Goal: Information Seeking & Learning: Check status

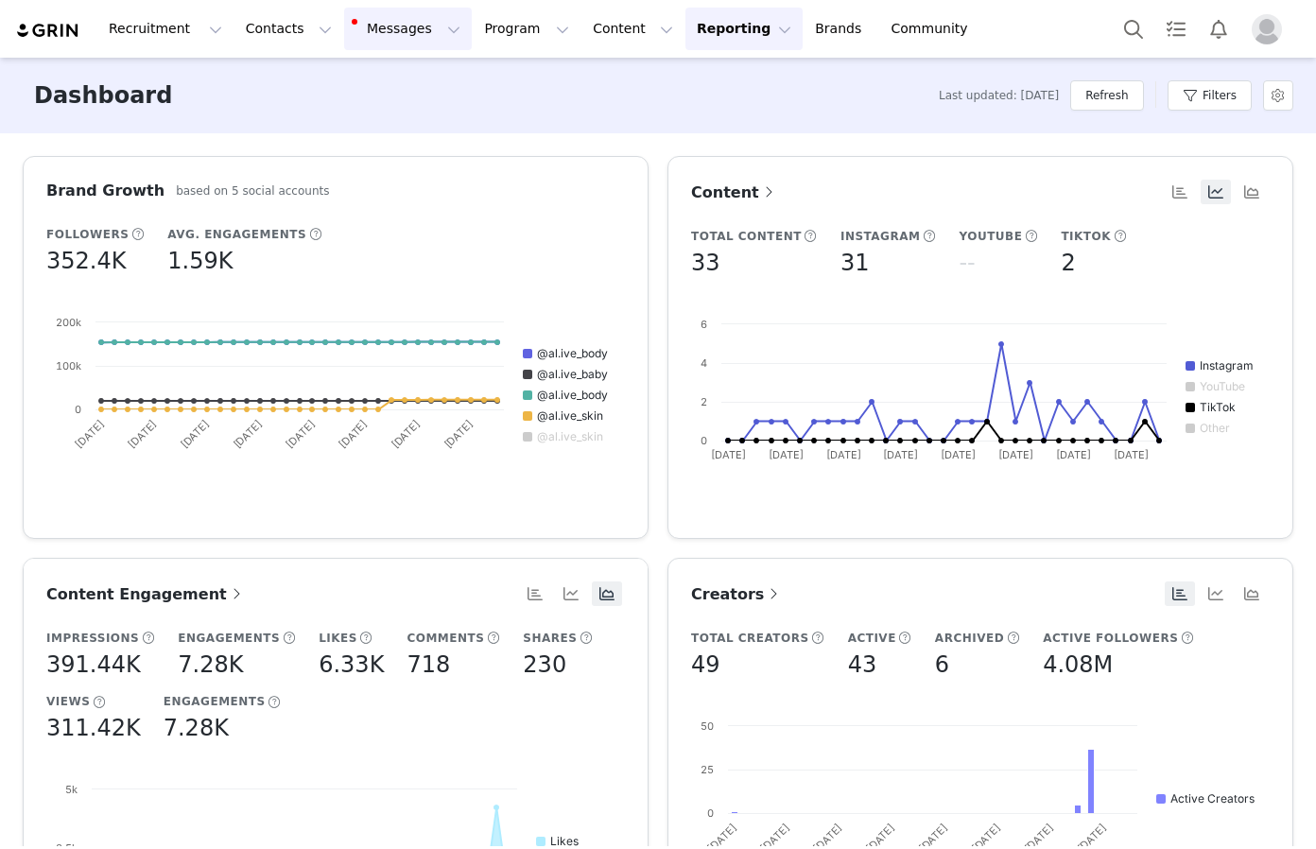
click at [411, 26] on button "Messages Messages" at bounding box center [408, 29] width 128 height 43
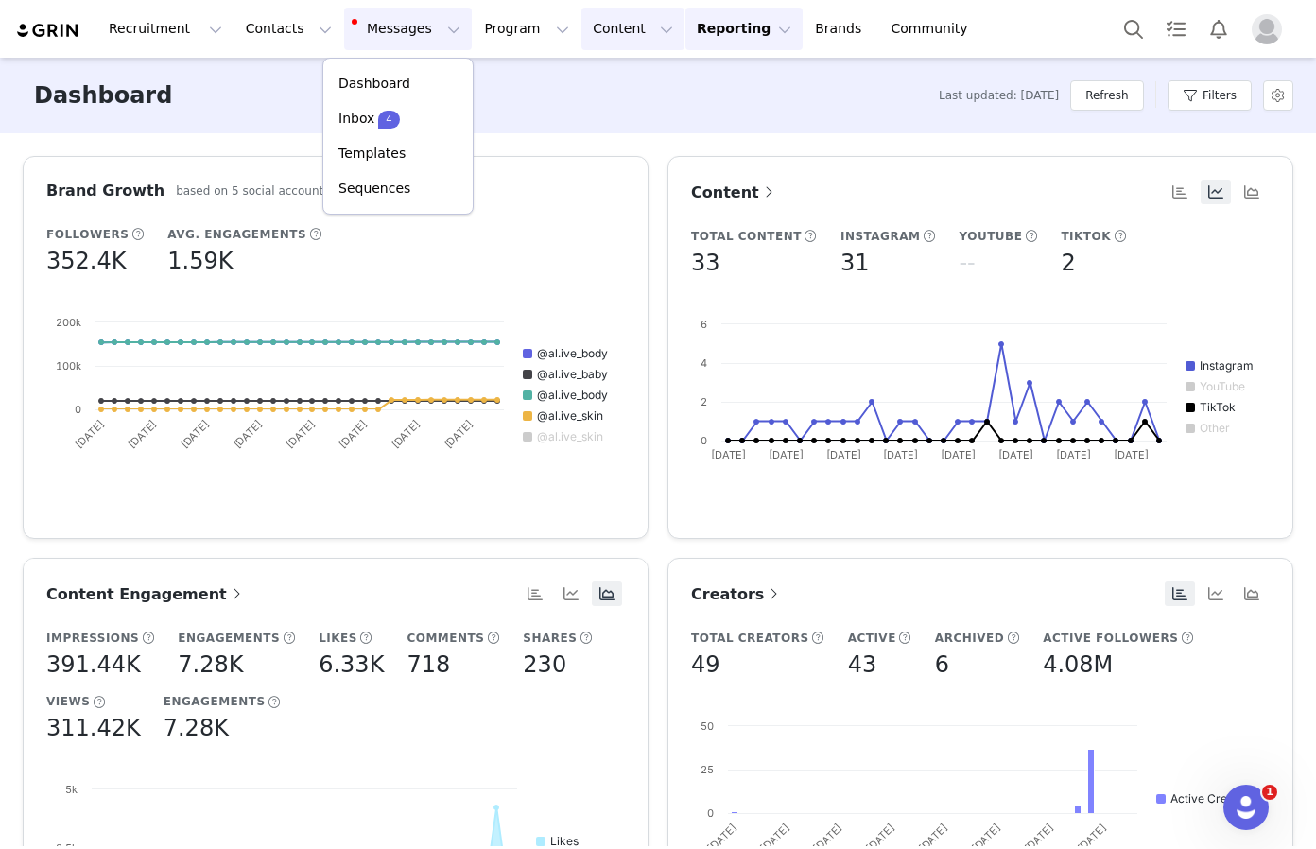
click at [619, 27] on button "Content Content" at bounding box center [632, 29] width 103 height 43
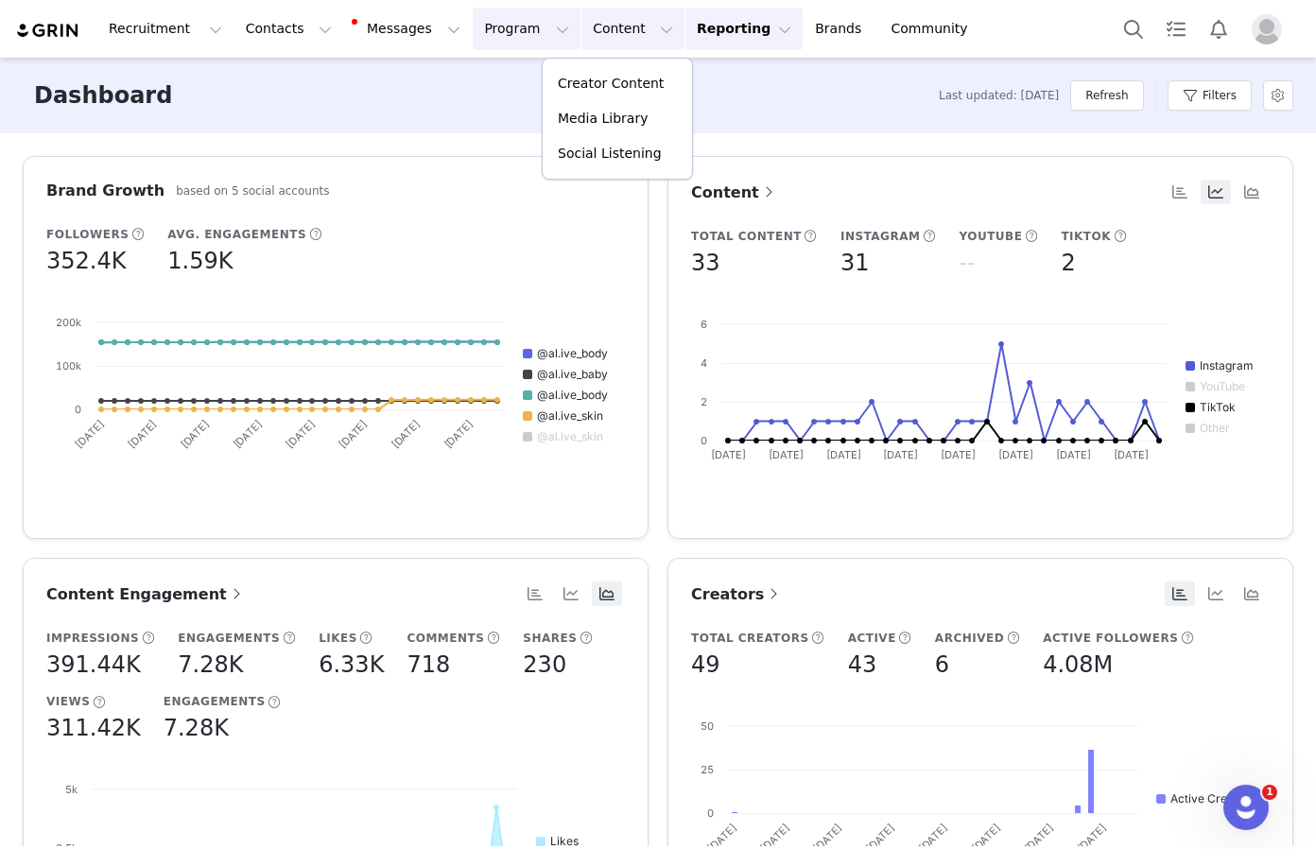
click at [488, 23] on button "Program Program" at bounding box center [527, 29] width 108 height 43
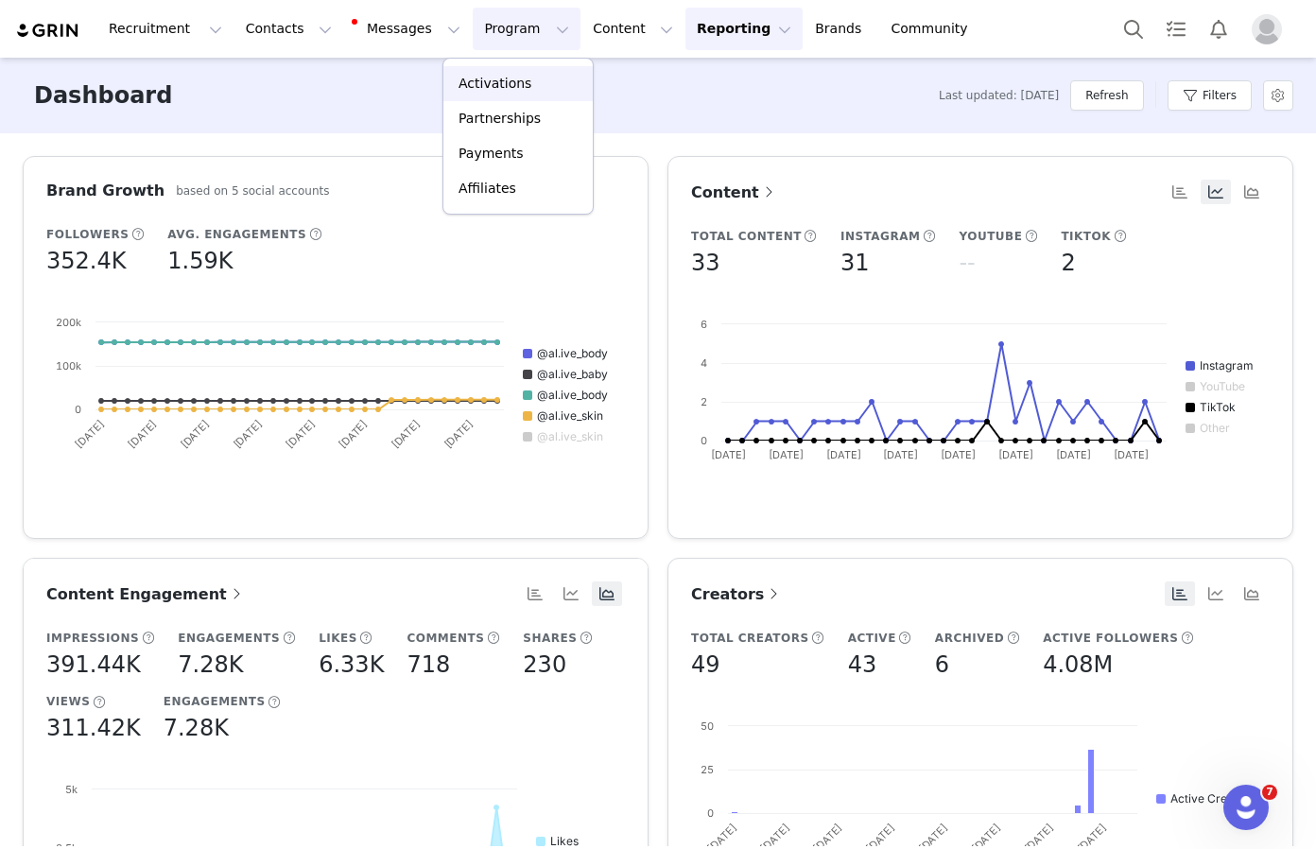
click at [491, 82] on p "Activations" at bounding box center [494, 84] width 73 height 20
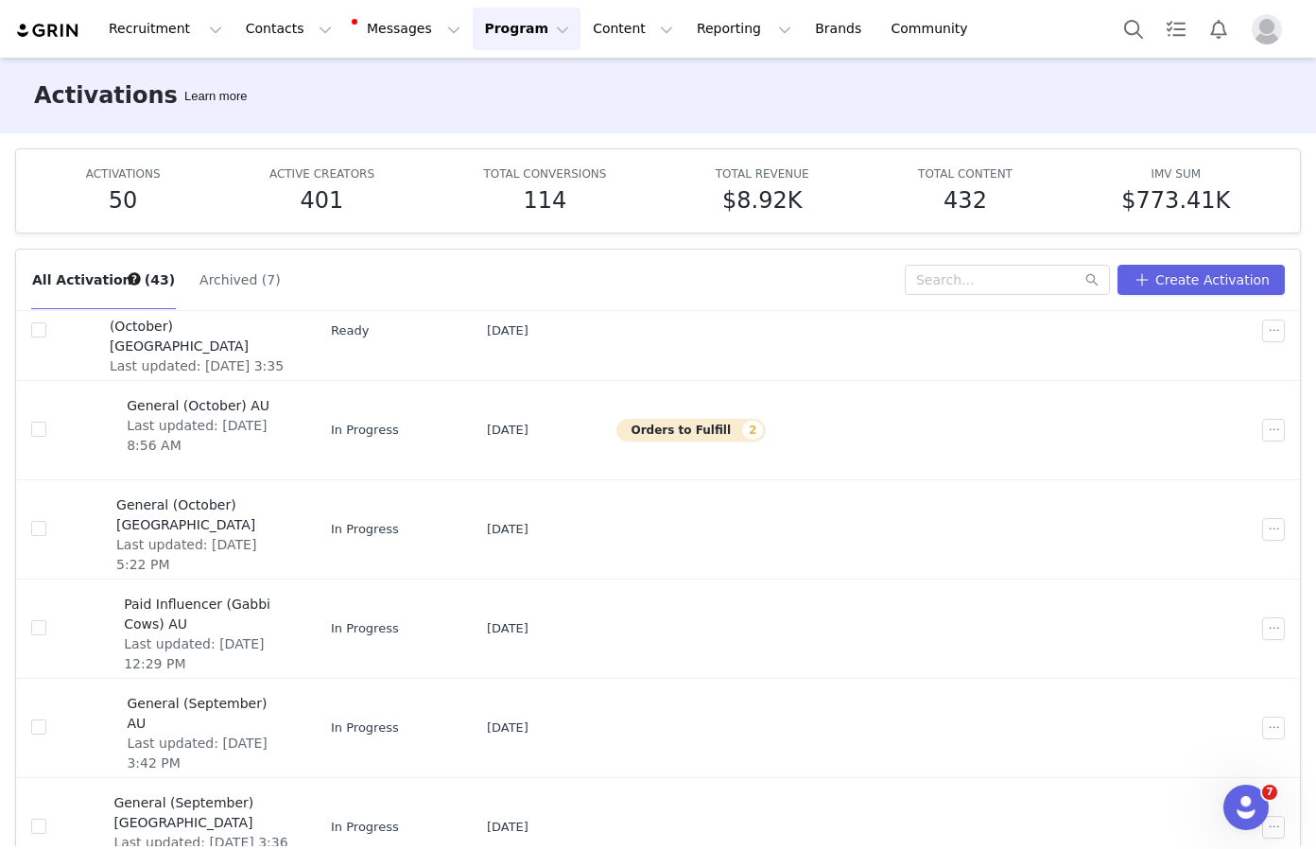
scroll to position [100, 0]
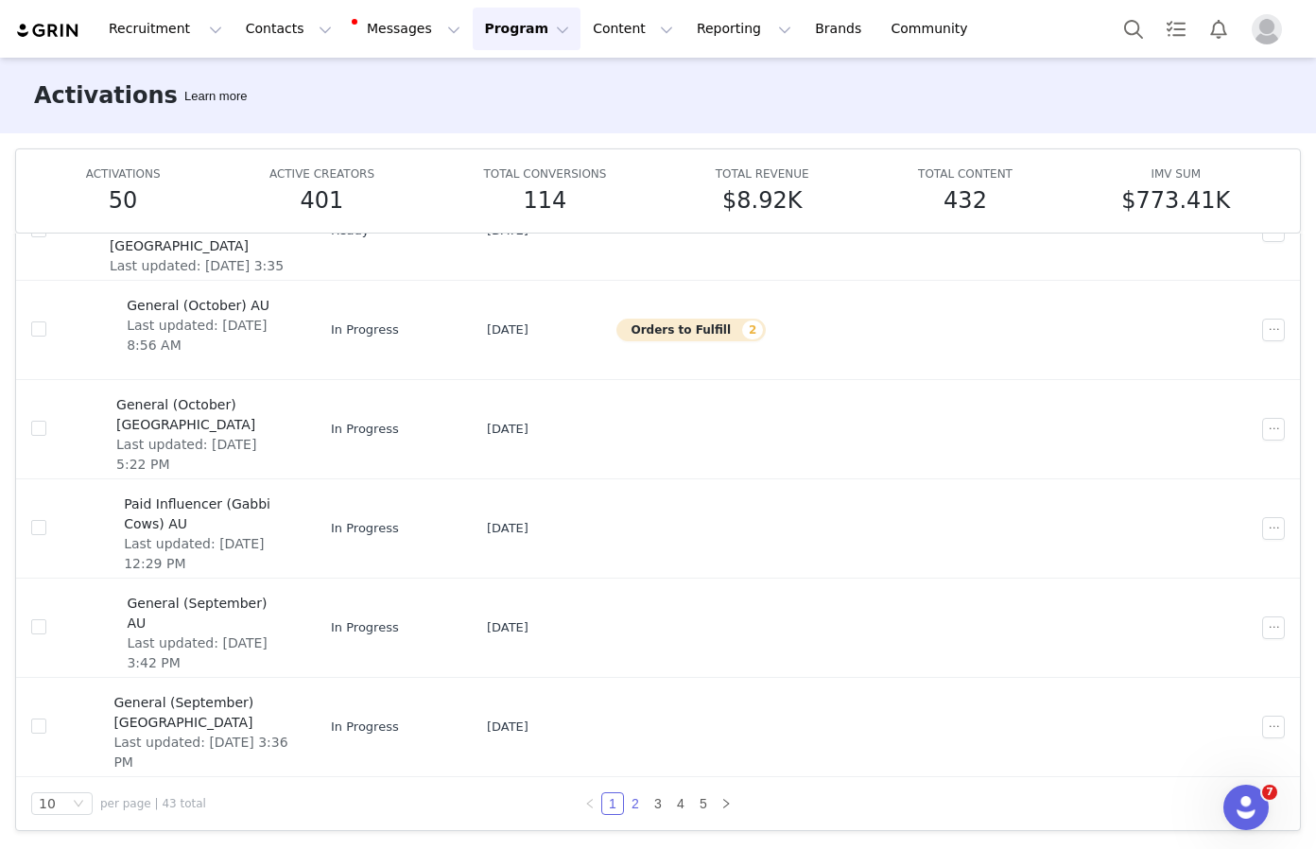
click at [634, 803] on link "2" at bounding box center [635, 803] width 21 height 21
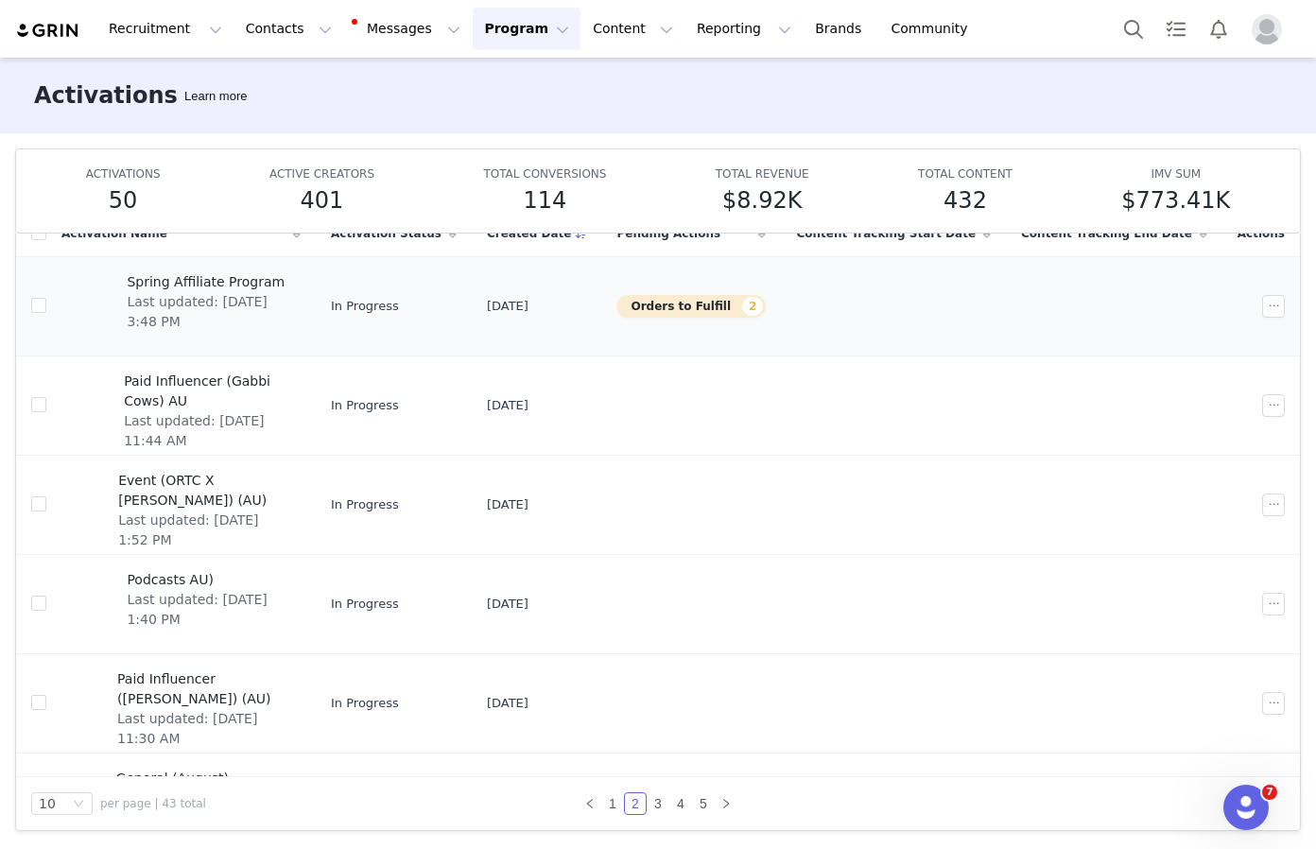
click at [237, 281] on span "Spring Affiliate Program" at bounding box center [208, 282] width 163 height 20
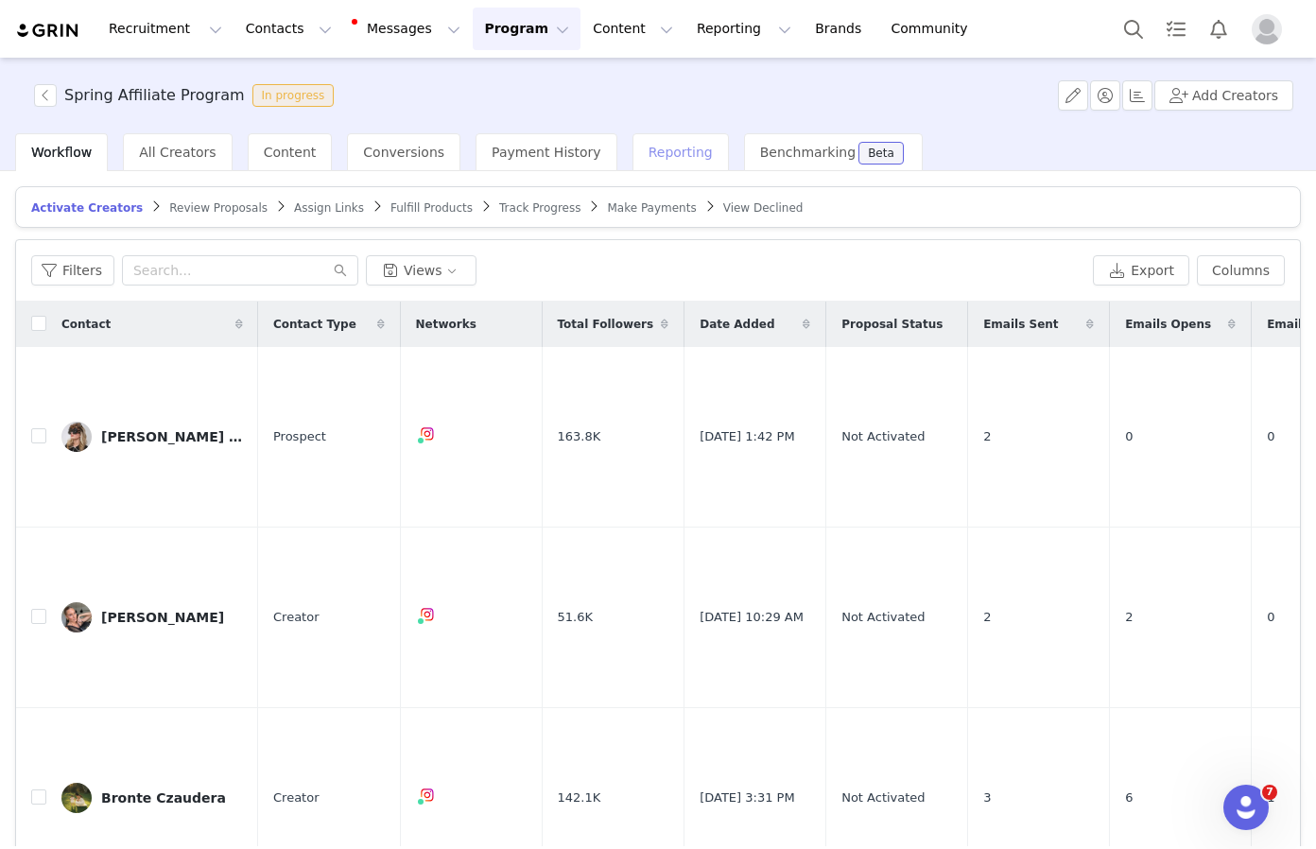
click at [660, 158] on span "Reporting" at bounding box center [680, 152] width 64 height 15
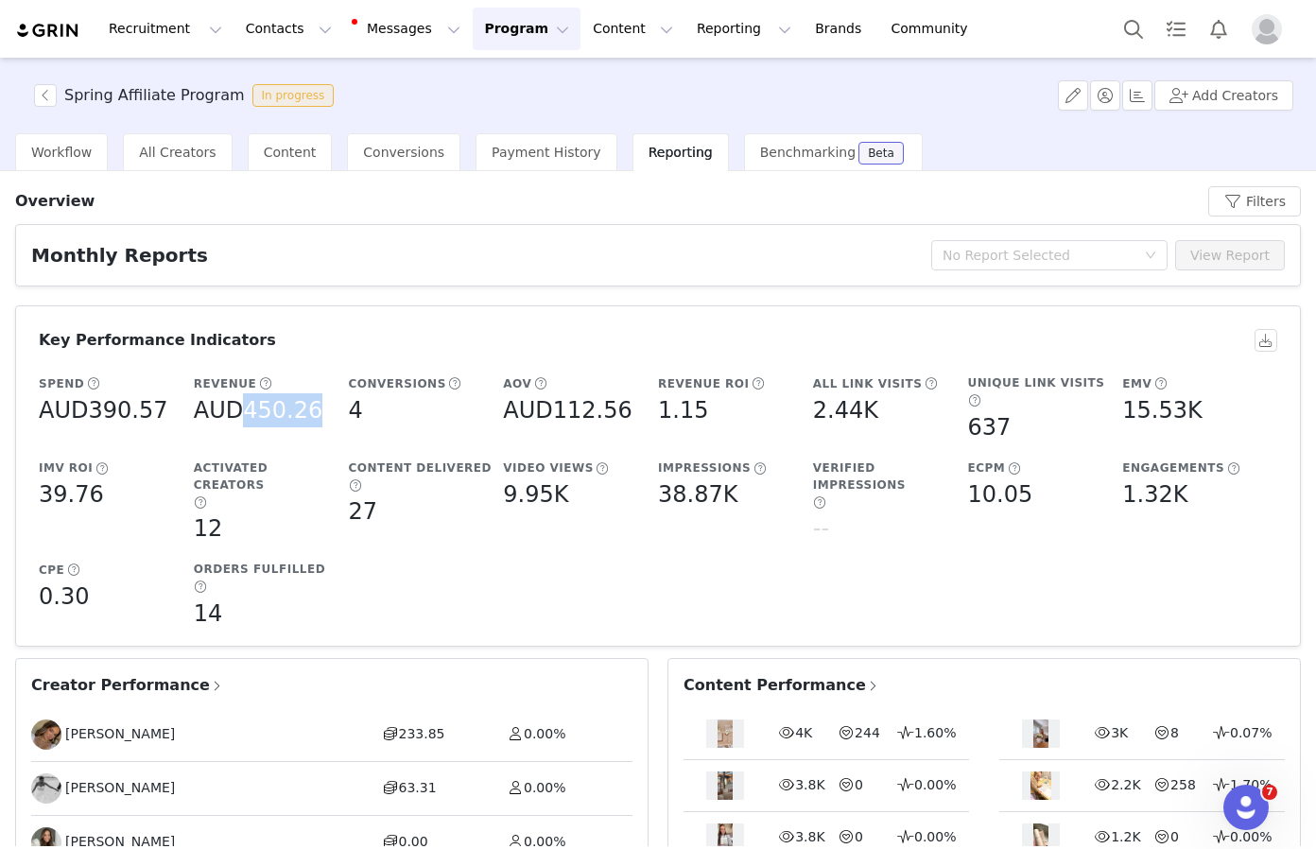
drag, startPoint x: 242, startPoint y: 413, endPoint x: 312, endPoint y: 414, distance: 69.9
click at [312, 414] on h5 "AUD450.26" at bounding box center [258, 410] width 129 height 34
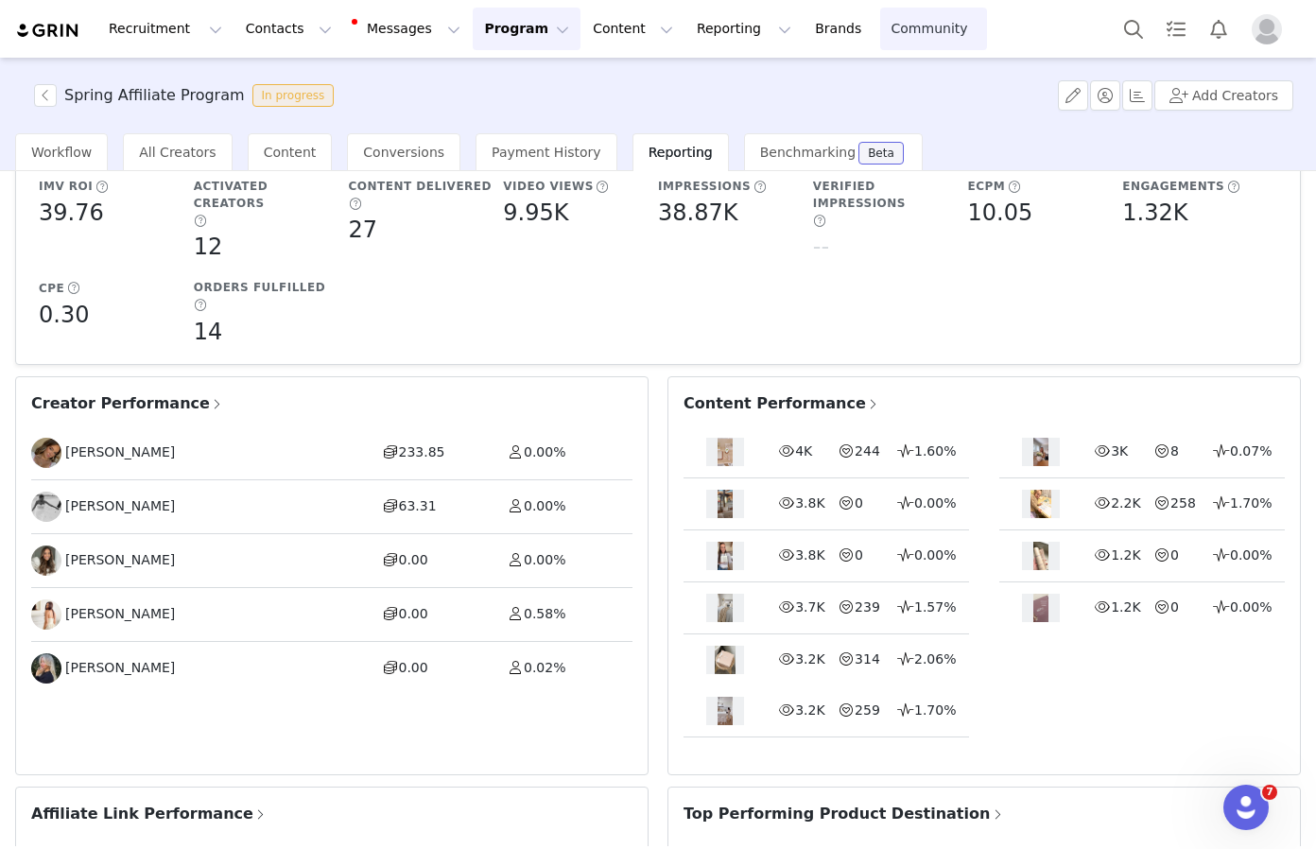
scroll to position [282, 0]
click at [47, 98] on button "button" at bounding box center [45, 95] width 23 height 23
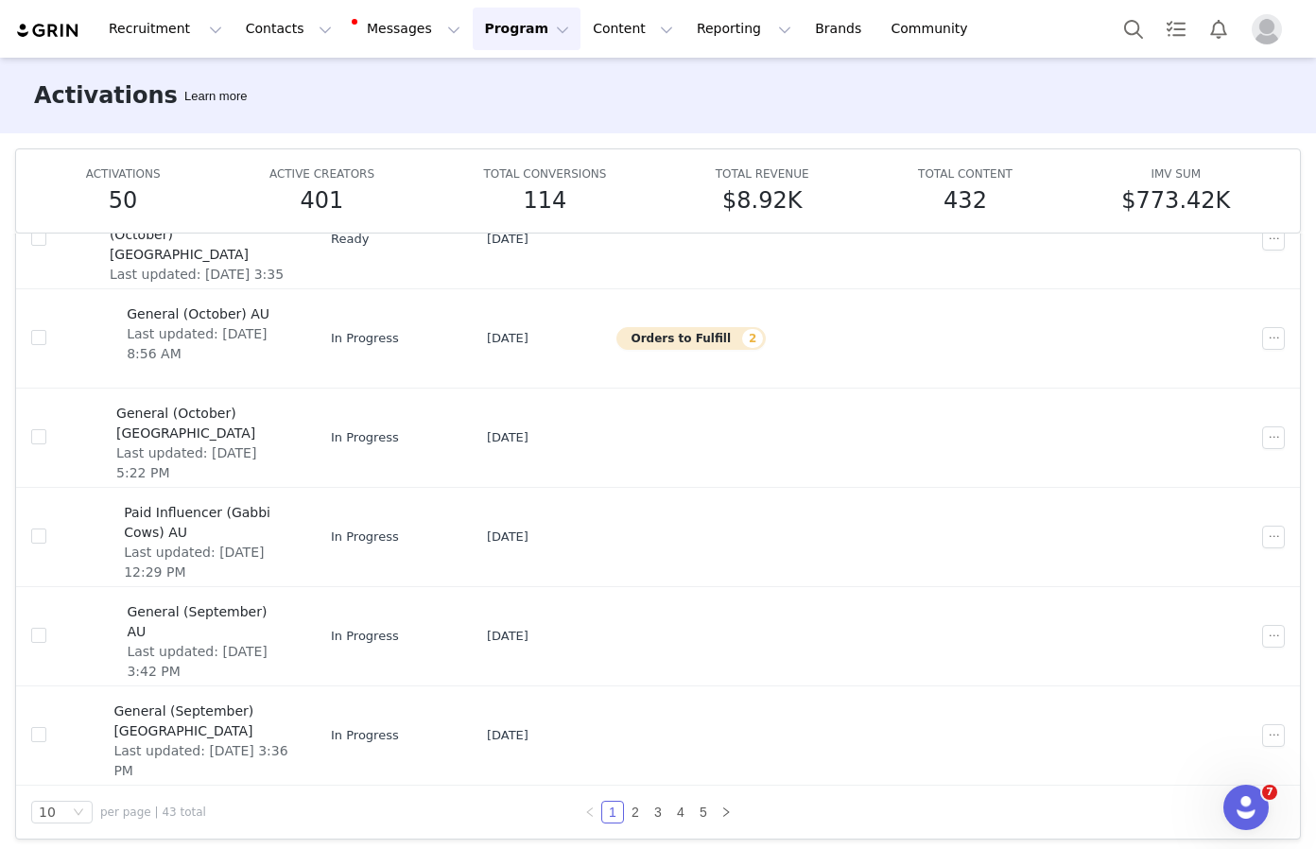
scroll to position [100, 0]
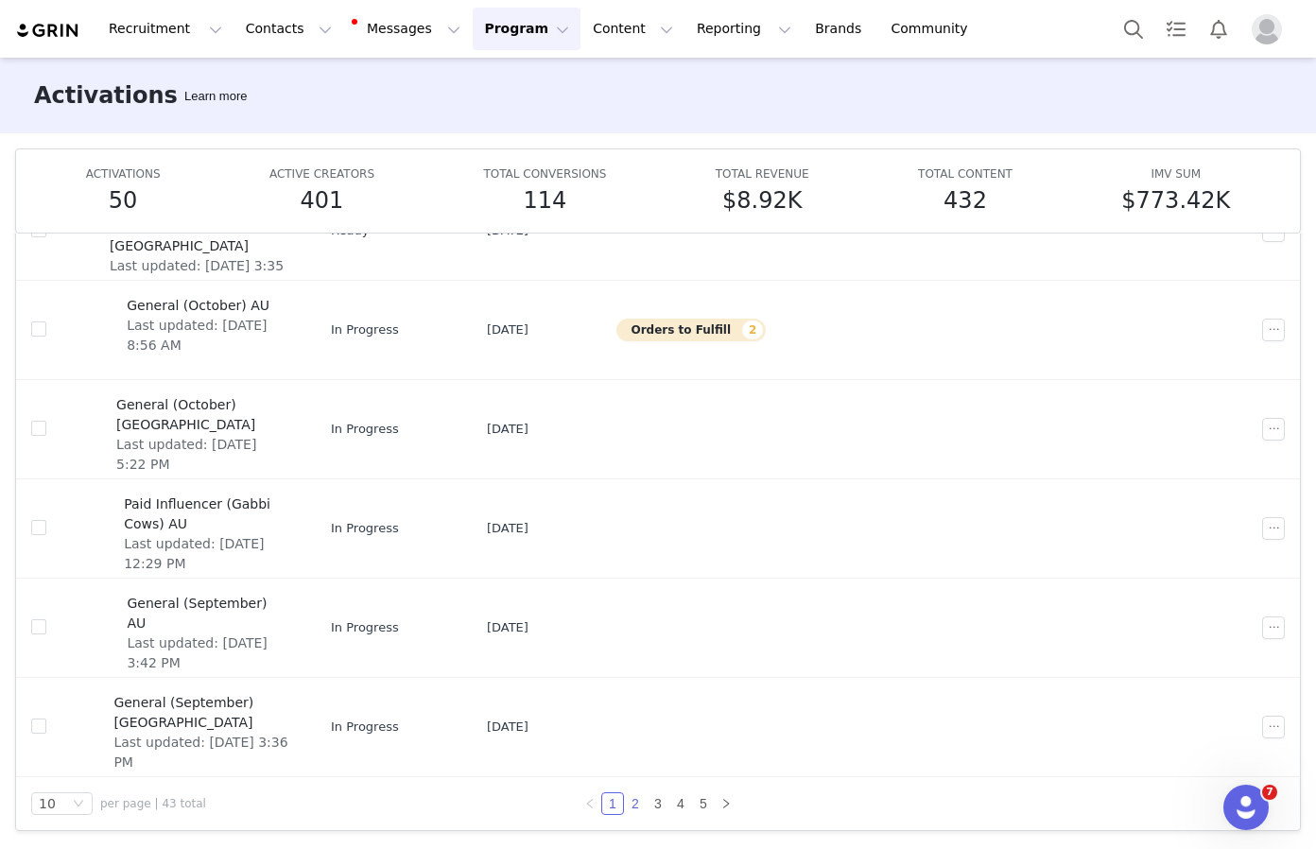
click at [631, 802] on link "2" at bounding box center [635, 803] width 21 height 21
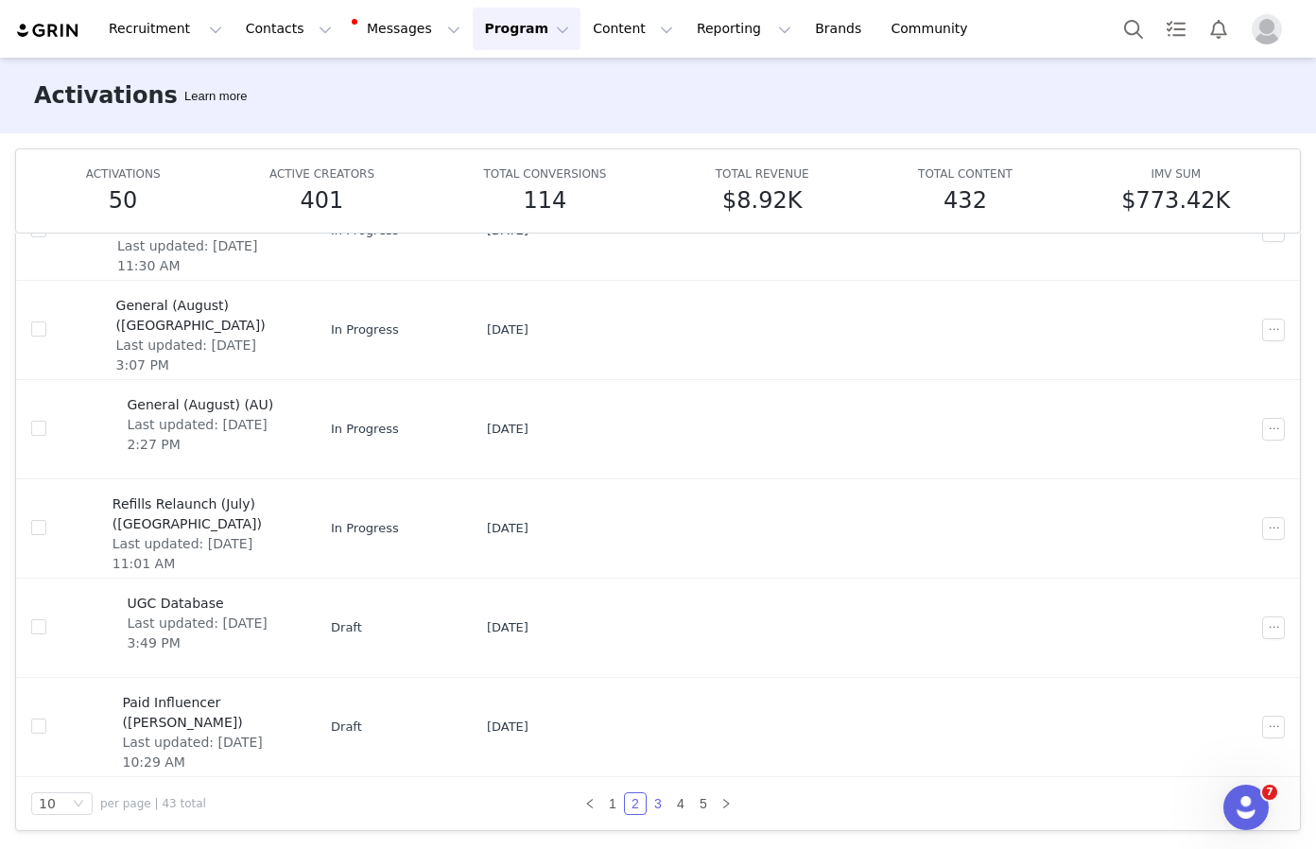
click at [655, 799] on link "3" at bounding box center [657, 803] width 21 height 21
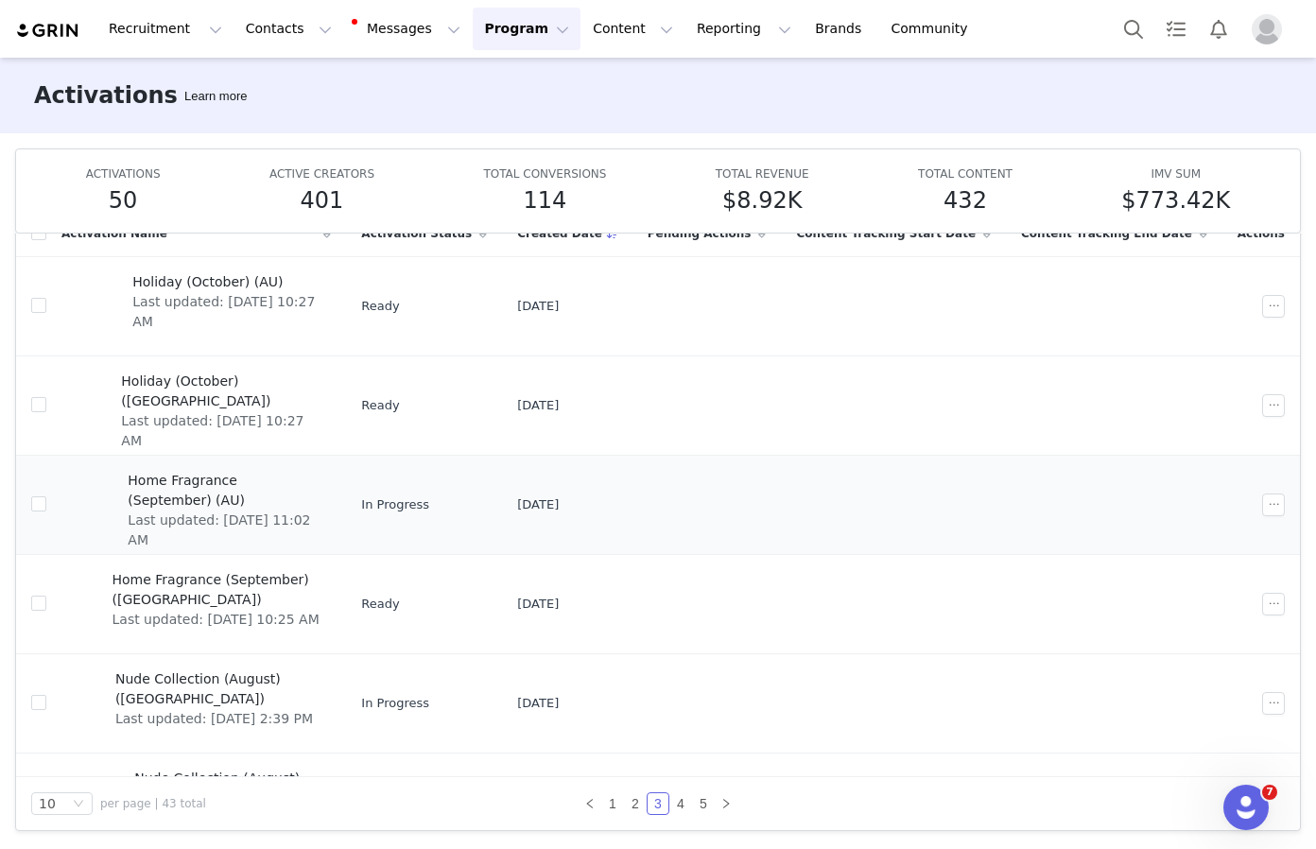
click at [180, 484] on span "Home Fragrance (September) (AU)" at bounding box center [224, 491] width 192 height 40
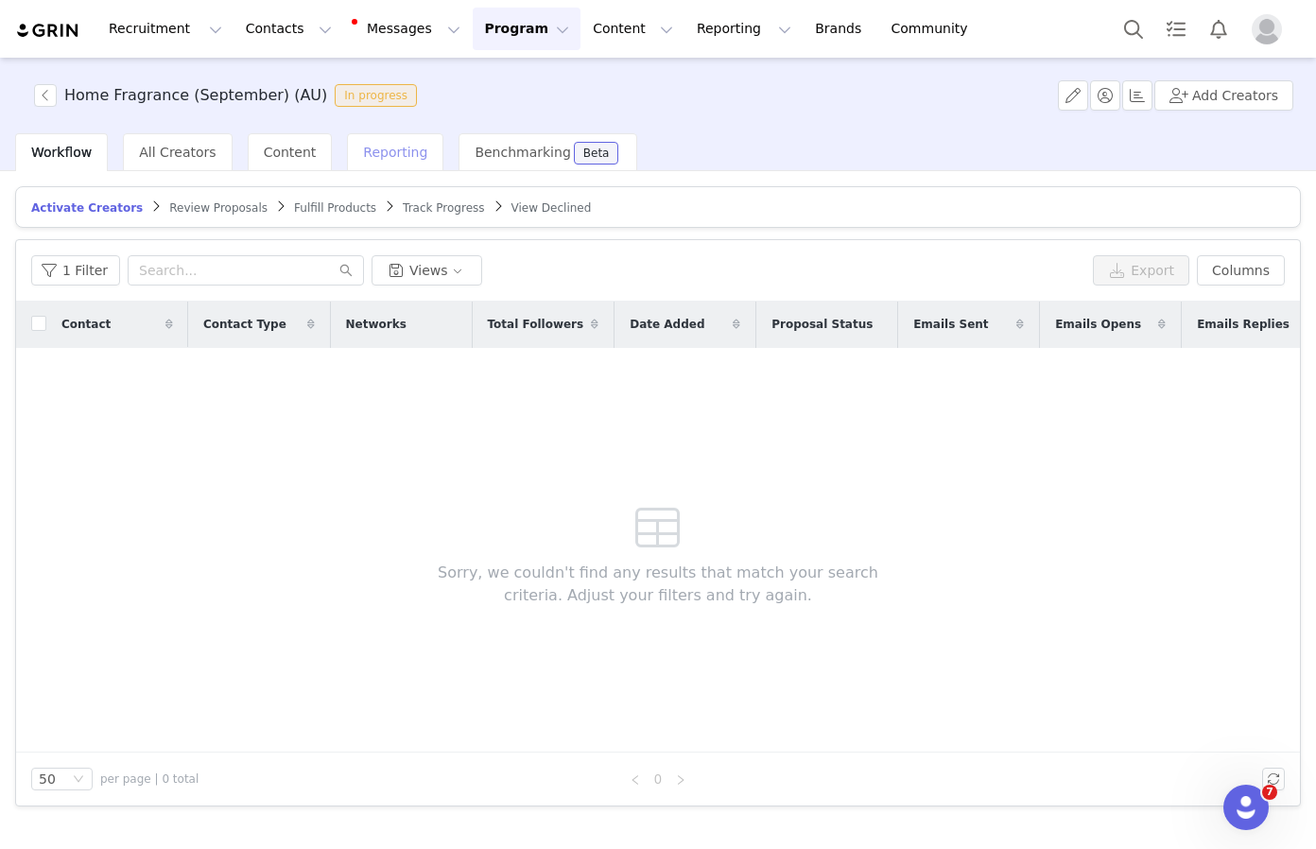
click at [385, 149] on span "Reporting" at bounding box center [395, 152] width 64 height 15
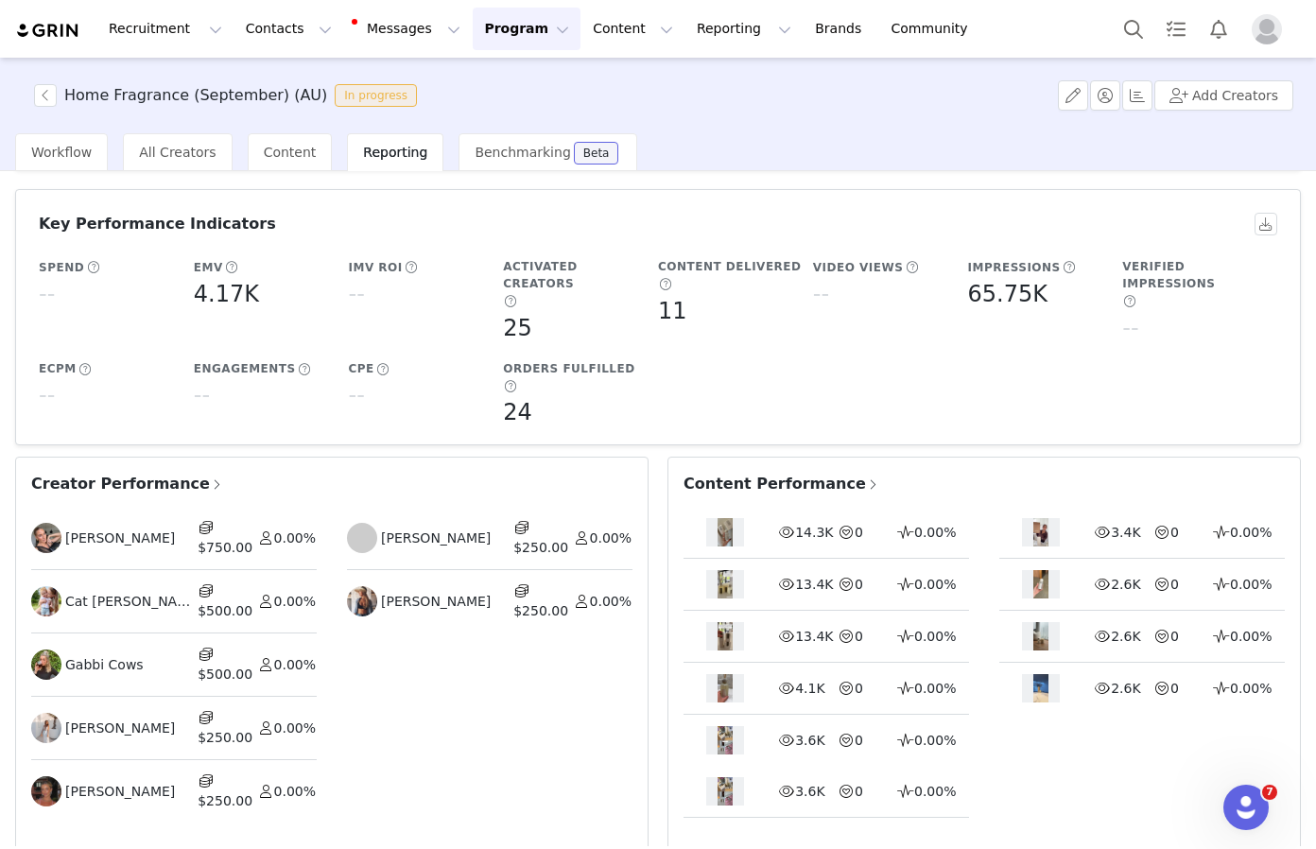
scroll to position [120, 0]
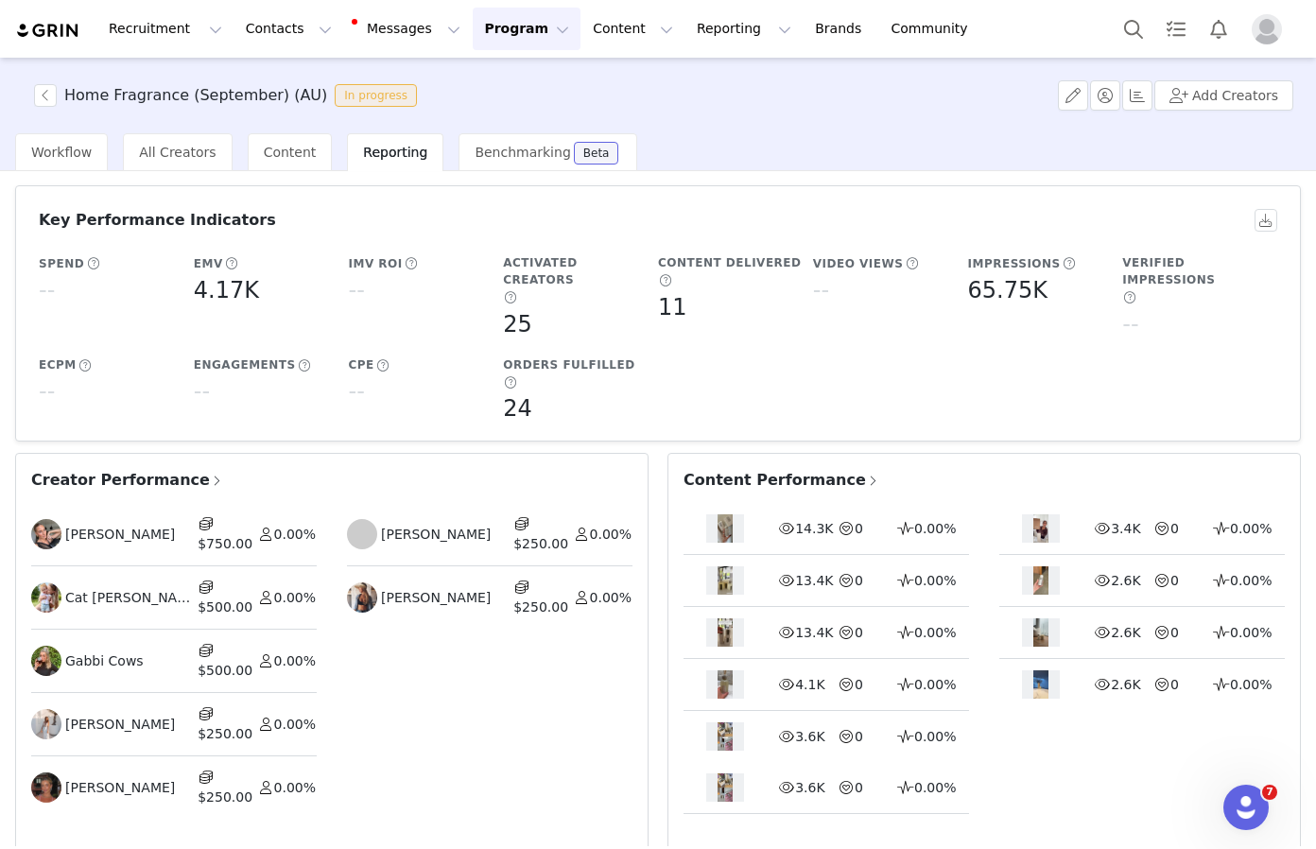
drag, startPoint x: 107, startPoint y: 626, endPoint x: 321, endPoint y: 646, distance: 215.5
click at [321, 646] on ul "[PERSON_NAME] $750.00 0.00% Cat [PERSON_NAME] $500.00 0.00% Gabbi Cows $500.00 …" at bounding box center [331, 669] width 601 height 333
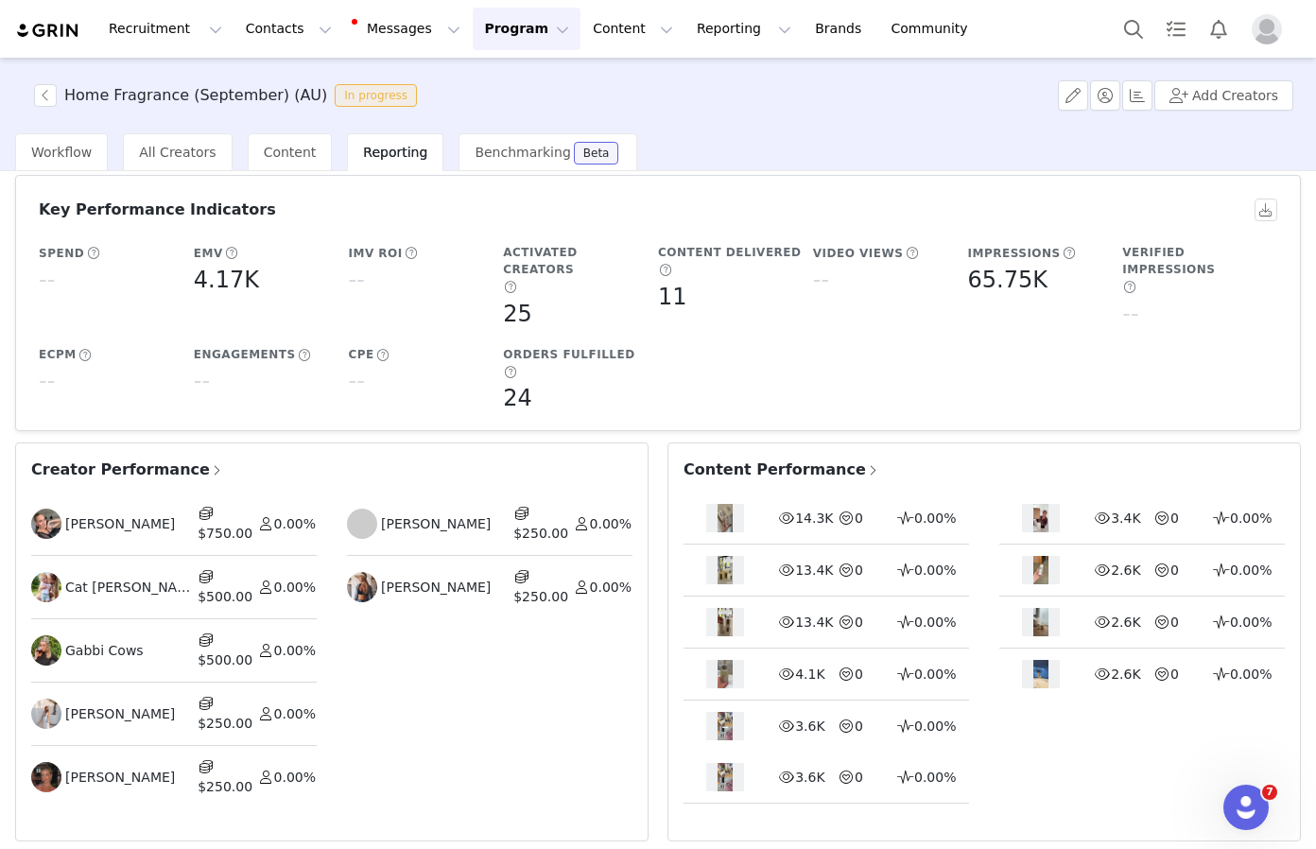
click at [749, 458] on span "Content Performance" at bounding box center [781, 469] width 197 height 23
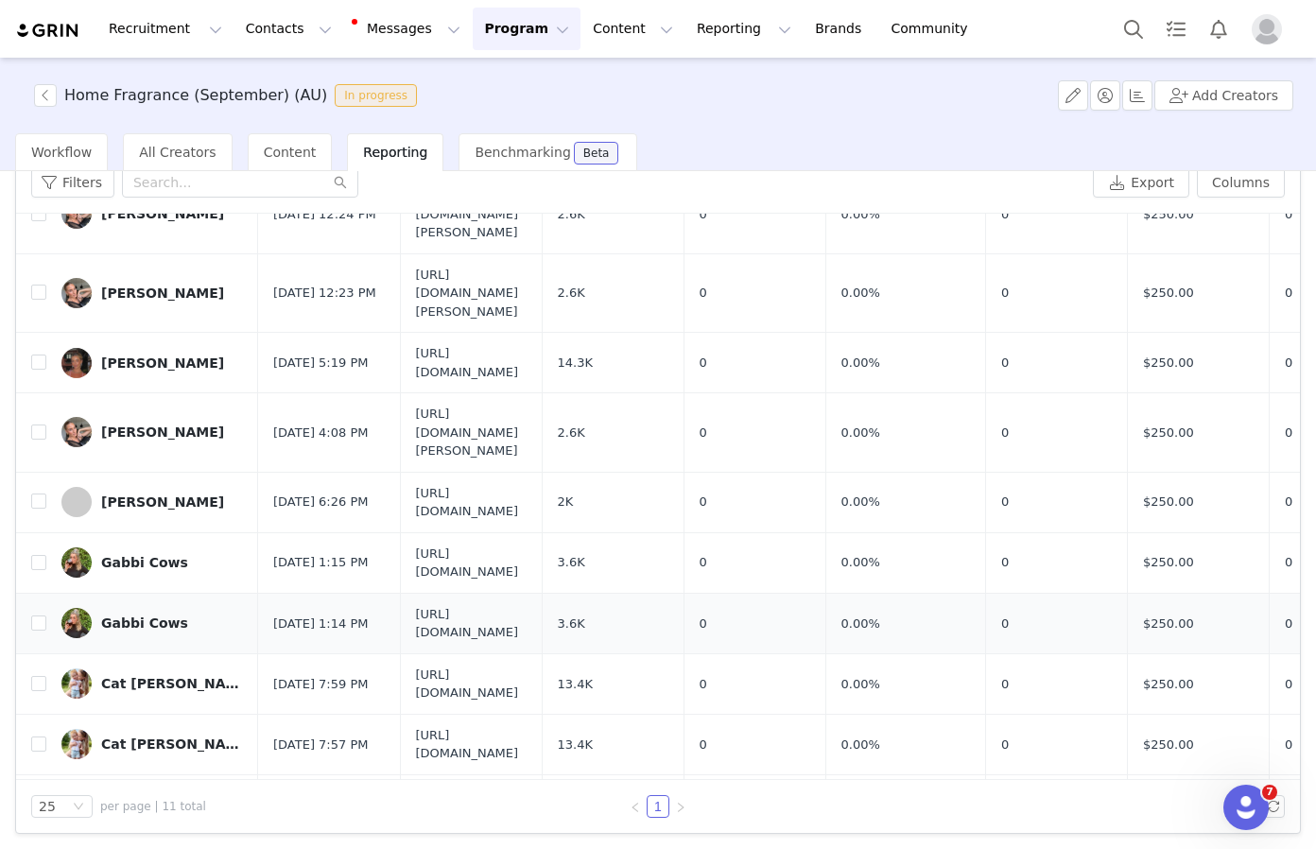
scroll to position [66, 0]
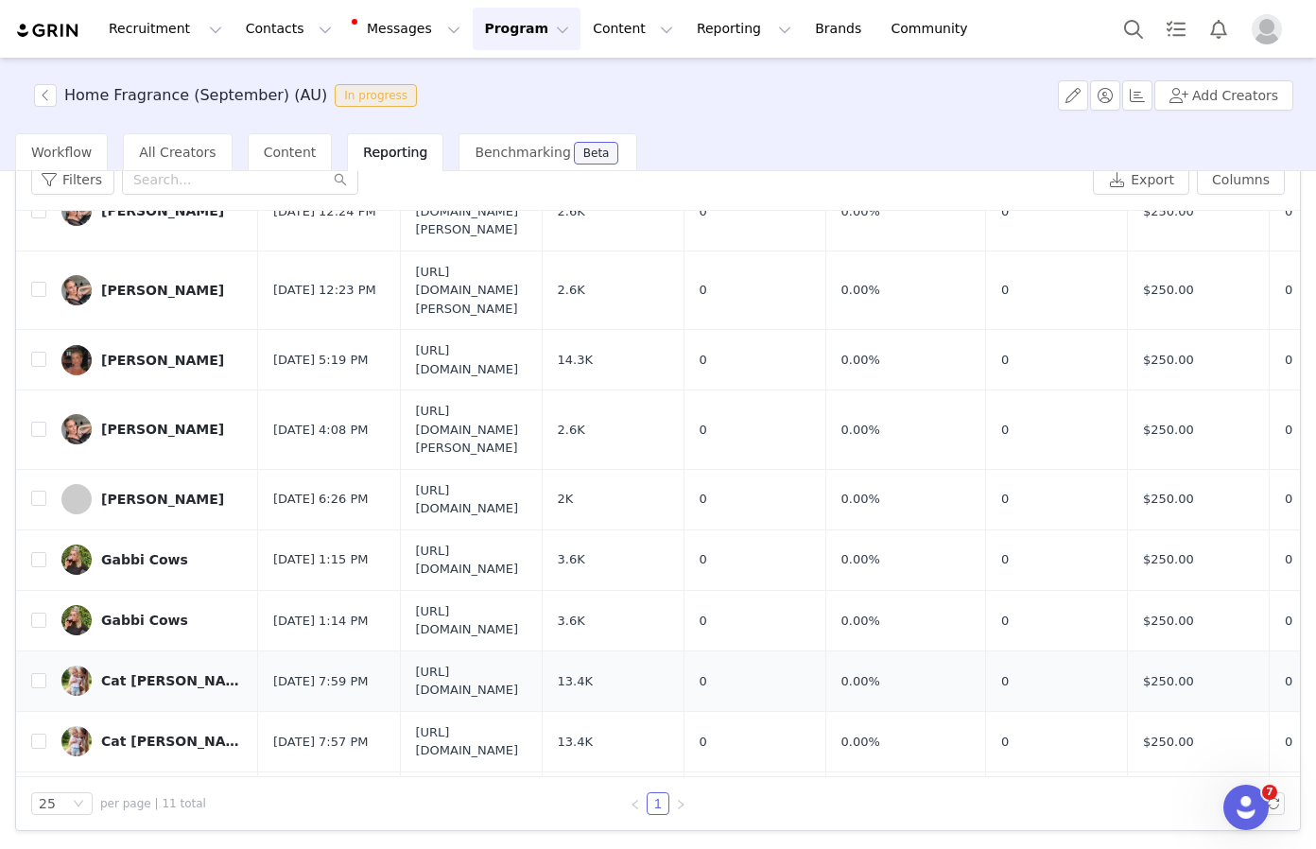
drag, startPoint x: 679, startPoint y: 807, endPoint x: 692, endPoint y: 645, distance: 162.1
click at [674, 792] on link at bounding box center [680, 803] width 23 height 23
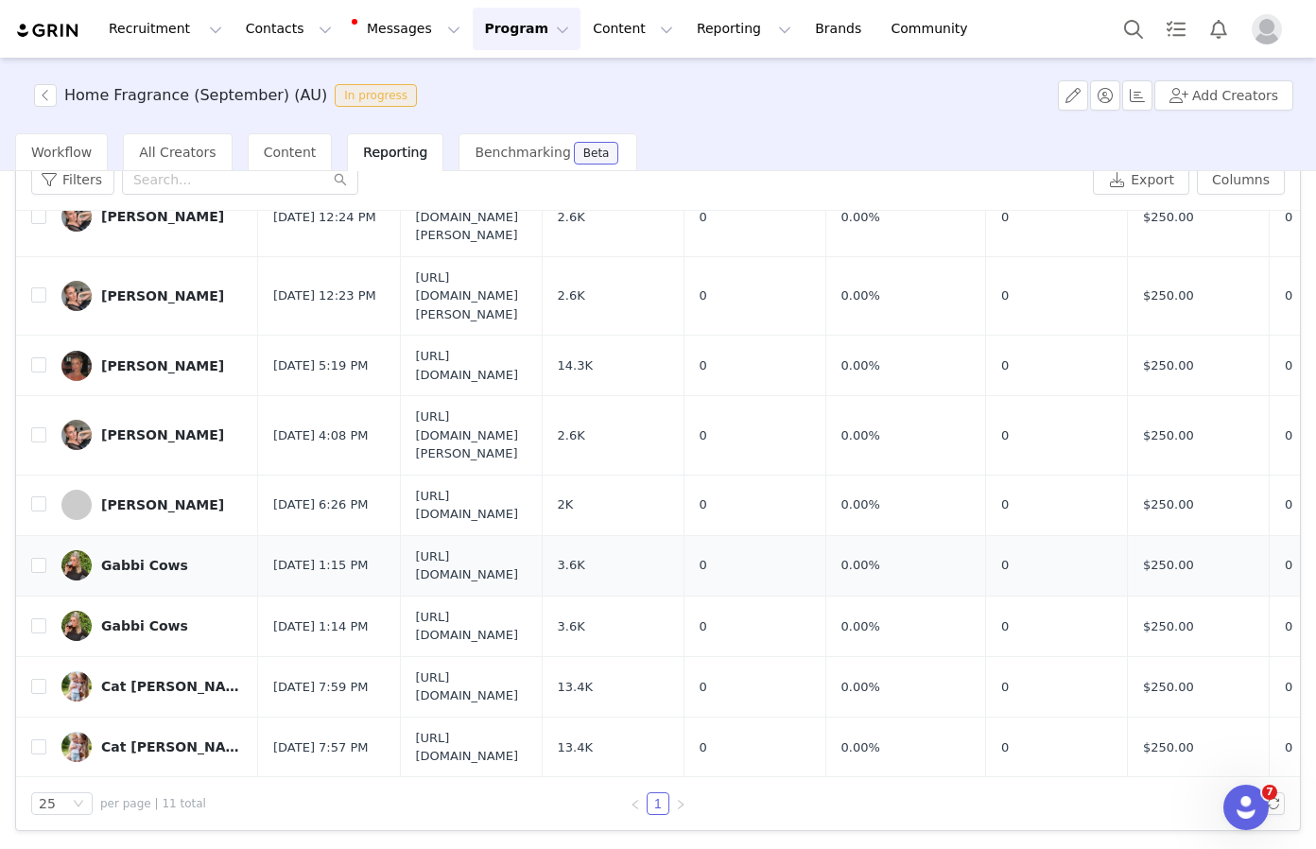
scroll to position [145, 0]
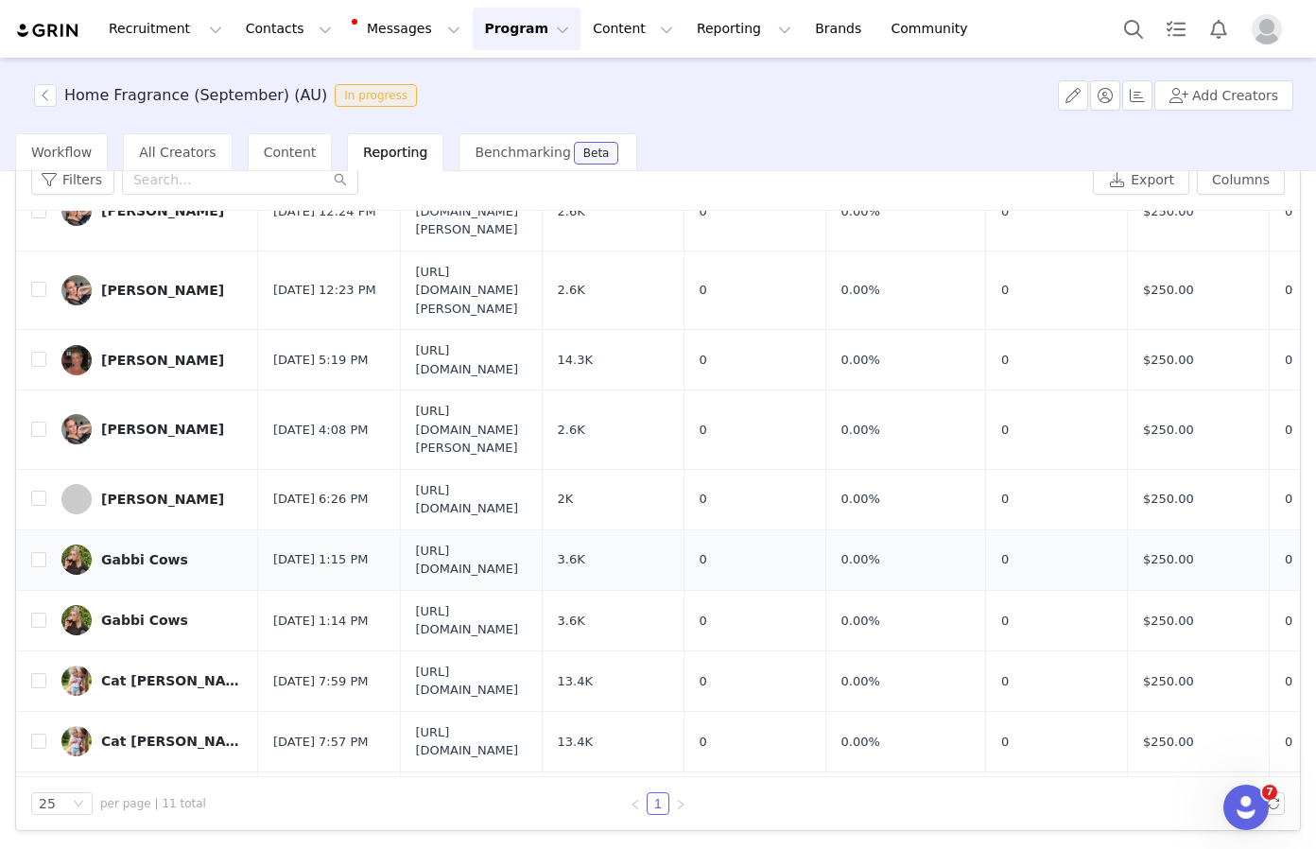
click at [526, 542] on span "[URL][DOMAIN_NAME]" at bounding box center [471, 560] width 111 height 37
